Goal: Task Accomplishment & Management: Manage account settings

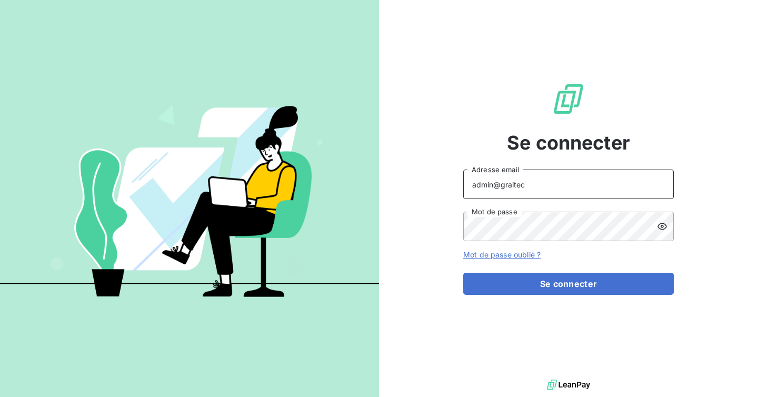
click at [540, 183] on input "admin@graitec" at bounding box center [568, 183] width 210 height 29
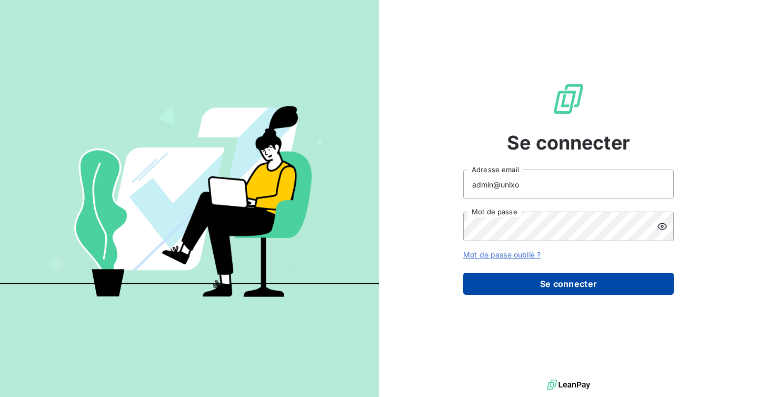
type input "admin@unixo"
click at [543, 273] on button "Se connecter" at bounding box center [568, 284] width 210 height 22
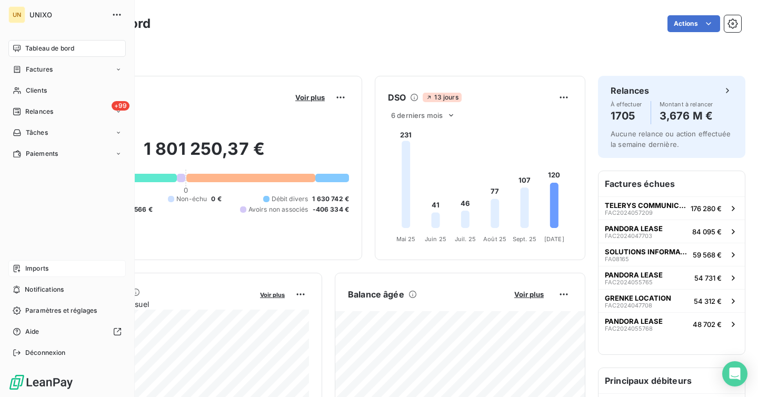
click at [24, 267] on div "Imports" at bounding box center [66, 268] width 117 height 17
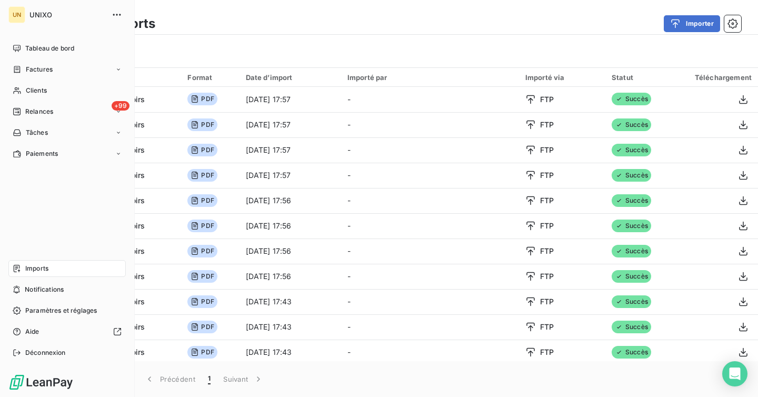
click at [24, 267] on div "Imports" at bounding box center [66, 268] width 117 height 17
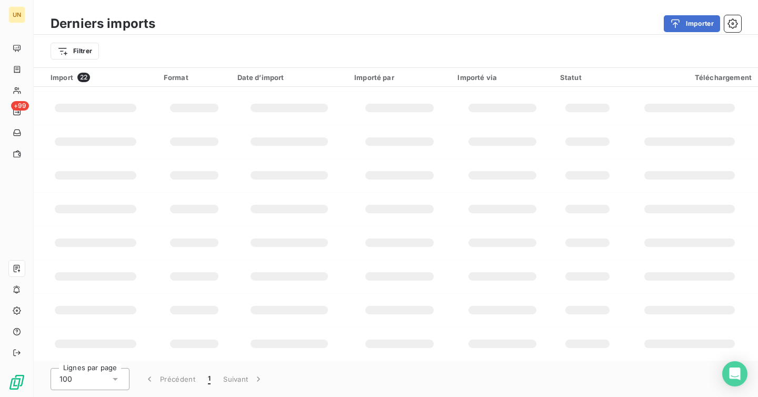
scroll to position [281, 0]
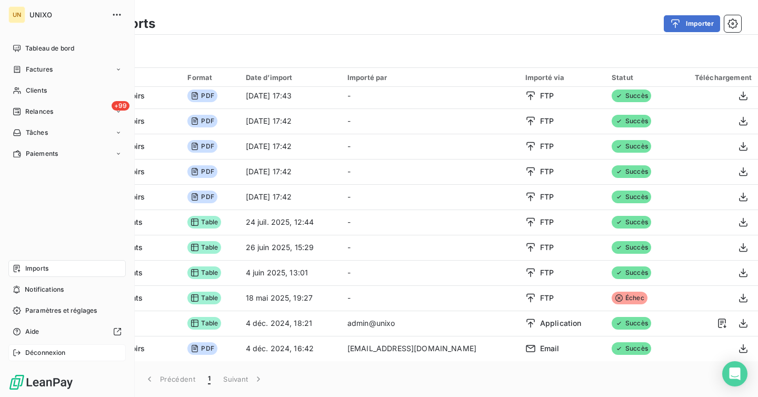
click at [65, 355] on span "Déconnexion" at bounding box center [45, 352] width 41 height 9
